Goal: Navigation & Orientation: Find specific page/section

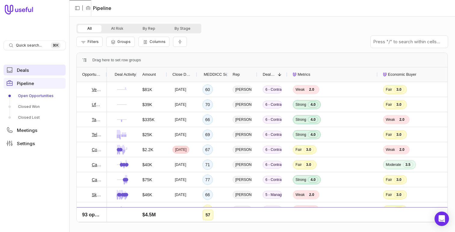
click at [26, 73] on link "Deals" at bounding box center [35, 70] width 62 height 11
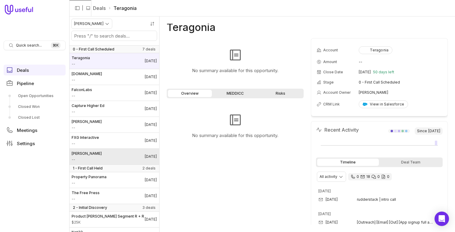
click at [133, 156] on link "Kim -- Oct 30, 2025" at bounding box center [114, 157] width 90 height 16
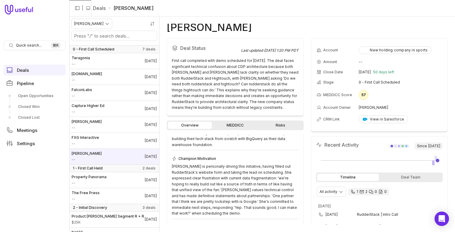
scroll to position [121, 0]
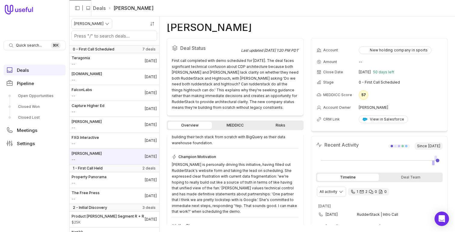
click at [240, 122] on link "MEDDICC" at bounding box center [235, 125] width 44 height 7
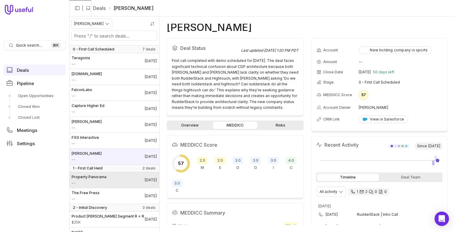
click at [108, 187] on link "Property Panorama -- Sep 29, 2025" at bounding box center [114, 180] width 90 height 16
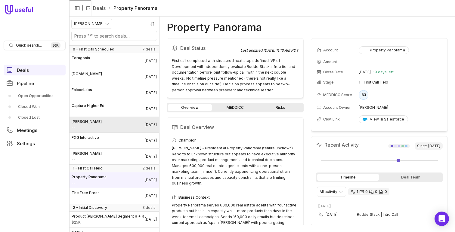
click at [108, 122] on link "Vinh Giang -- Oct 30, 2025" at bounding box center [114, 125] width 90 height 16
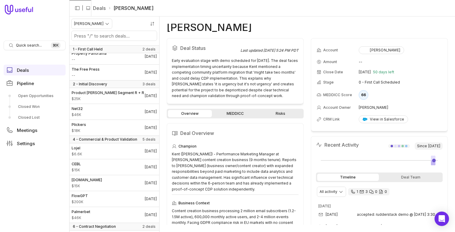
scroll to position [154, 0]
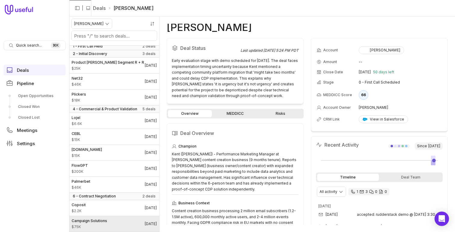
click at [117, 219] on link "Campaign Solutions $75K Sep 29, 2025" at bounding box center [114, 224] width 90 height 16
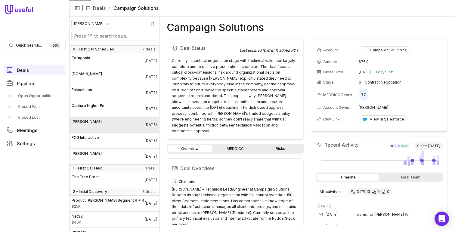
scroll to position [8, 0]
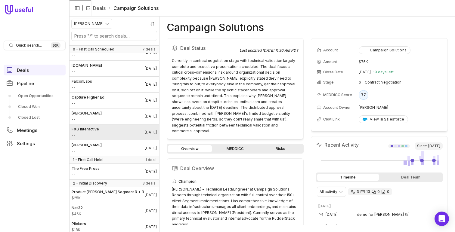
click at [118, 134] on link "FXG Interactive -- Oct 30, 2025" at bounding box center [114, 133] width 90 height 16
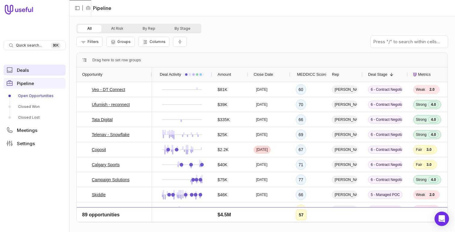
click at [32, 70] on link "Deals" at bounding box center [35, 70] width 62 height 11
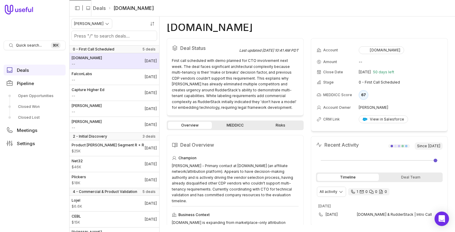
click at [126, 62] on link "[DOMAIN_NAME] -- [DATE]" at bounding box center [114, 61] width 90 height 16
